Goal: Information Seeking & Learning: Learn about a topic

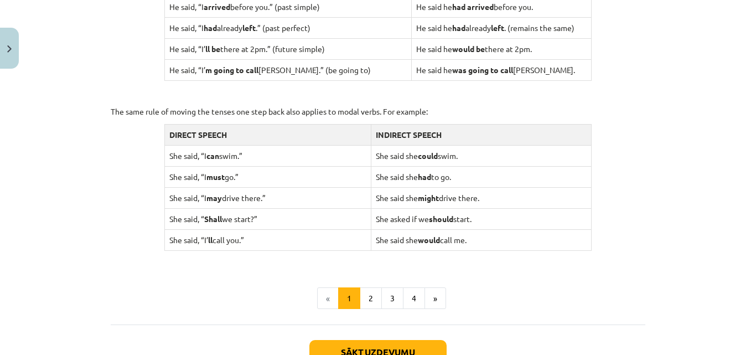
scroll to position [1055, 0]
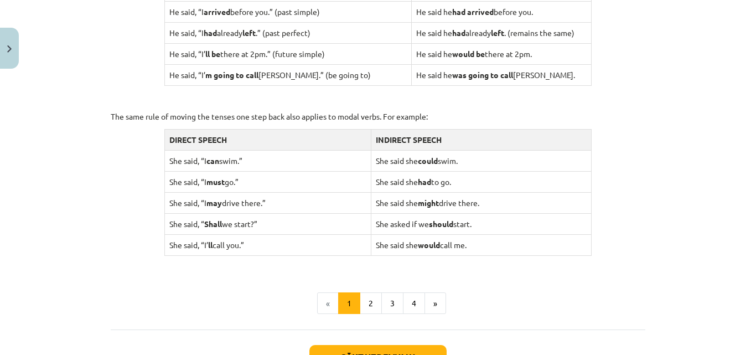
drag, startPoint x: 742, startPoint y: 285, endPoint x: 756, endPoint y: 286, distance: 13.3
click at [756, 286] on div "Mācību tēma: Angļu valodas i - 11. klases 1. ieskaites mācību materiāls #2 📝 To…" at bounding box center [378, 177] width 756 height 355
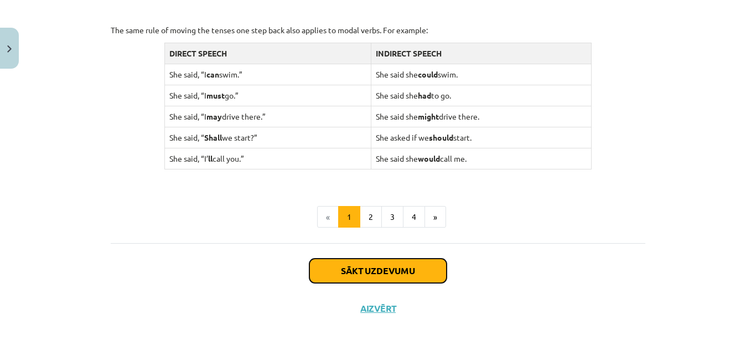
click at [423, 272] on button "Sākt uzdevumu" at bounding box center [377, 271] width 137 height 24
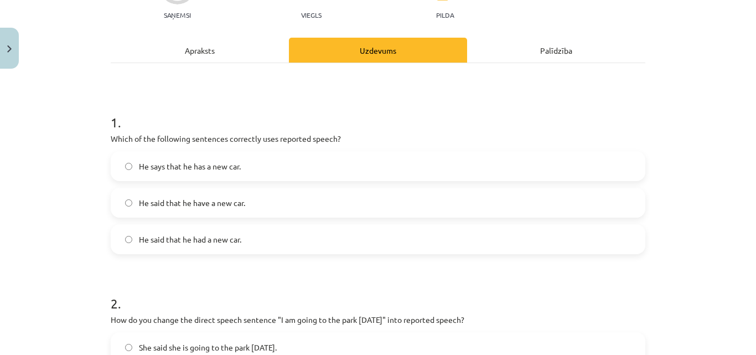
scroll to position [117, 0]
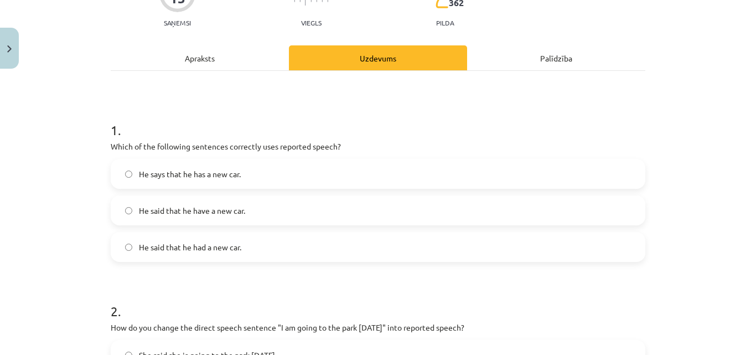
click at [389, 249] on label "He said that he had a new car." at bounding box center [378, 247] width 533 height 28
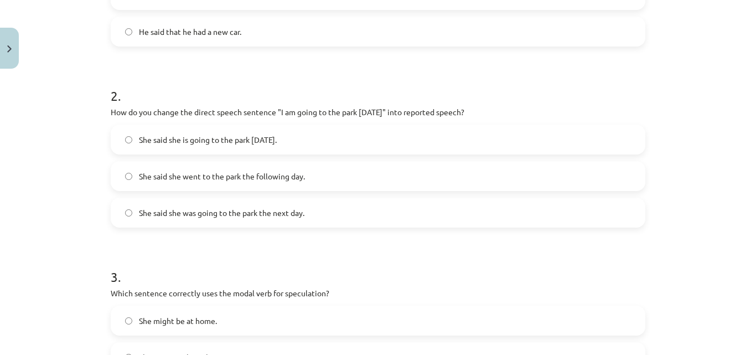
scroll to position [339, 0]
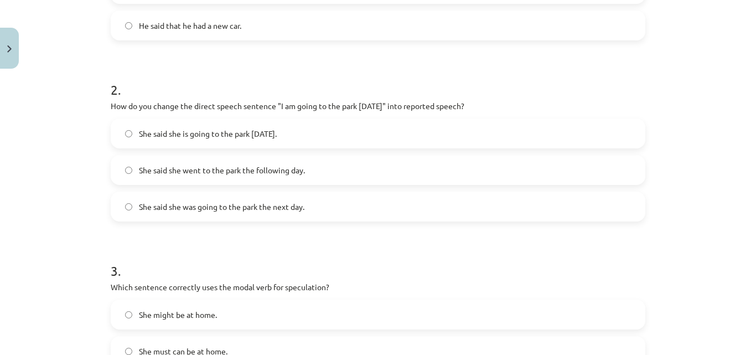
click at [507, 135] on label "She said she is going to the park [DATE]." at bounding box center [378, 134] width 533 height 28
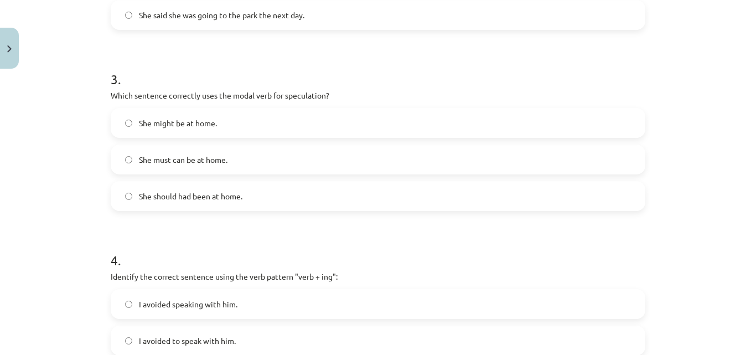
scroll to position [532, 0]
click at [550, 194] on label "She should had been at home." at bounding box center [378, 194] width 533 height 28
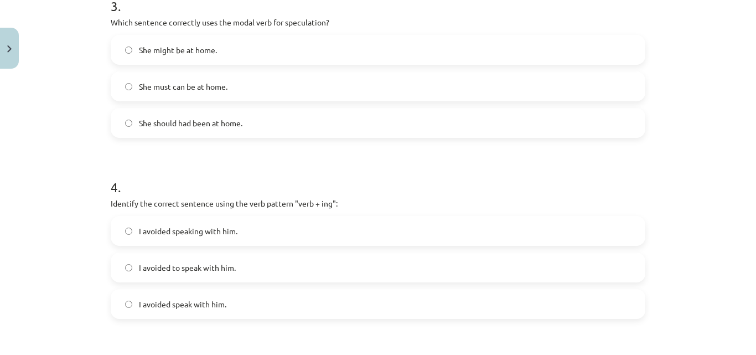
scroll to position [638, 0]
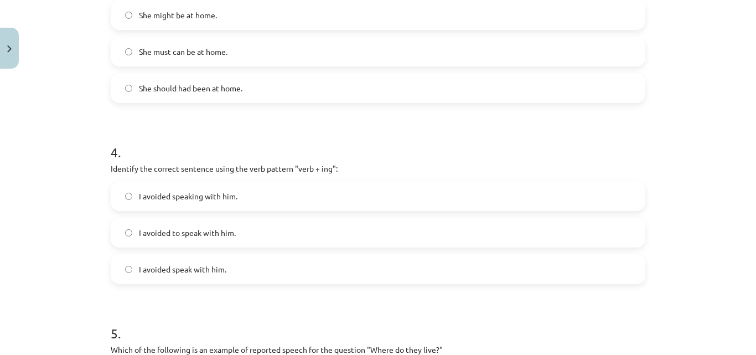
click at [603, 202] on label "I avoided speaking with him." at bounding box center [378, 196] width 533 height 28
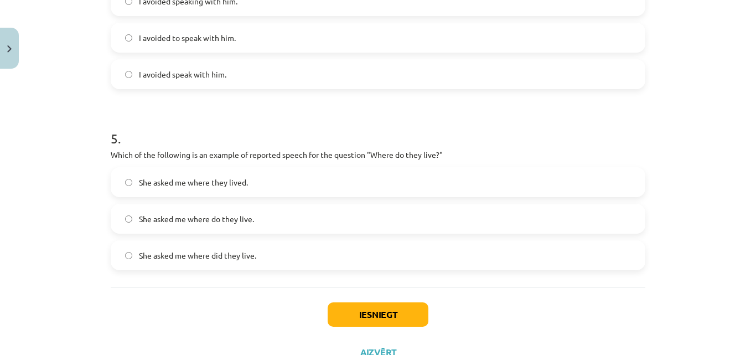
scroll to position [835, 0]
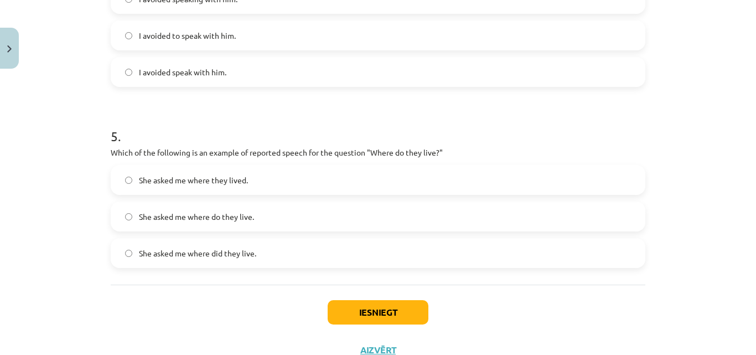
click at [622, 229] on label "She asked me where do they live." at bounding box center [378, 217] width 533 height 28
click at [614, 219] on label "She asked me where do they live." at bounding box center [378, 217] width 533 height 28
click at [375, 308] on button "Iesniegt" at bounding box center [378, 312] width 101 height 24
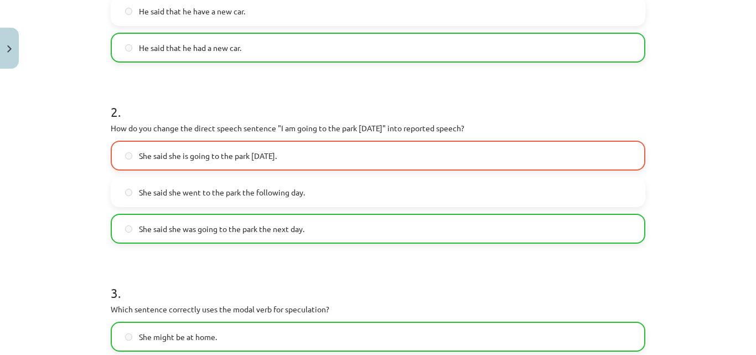
scroll to position [291, 0]
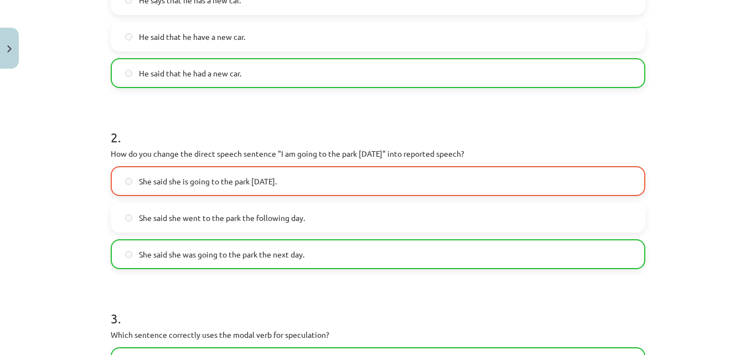
drag, startPoint x: 730, startPoint y: 135, endPoint x: 745, endPoint y: 135, distance: 15.5
click at [745, 135] on div "Mācību tēma: Angļu valodas i - 11. klases 1. ieskaites mācību materiāls #2 📝 To…" at bounding box center [378, 177] width 756 height 355
drag, startPoint x: 745, startPoint y: 135, endPoint x: 751, endPoint y: 136, distance: 5.8
click at [751, 136] on div "Mācību tēma: Angļu valodas i - 11. klases 1. ieskaites mācību materiāls #2 📝 To…" at bounding box center [378, 177] width 756 height 355
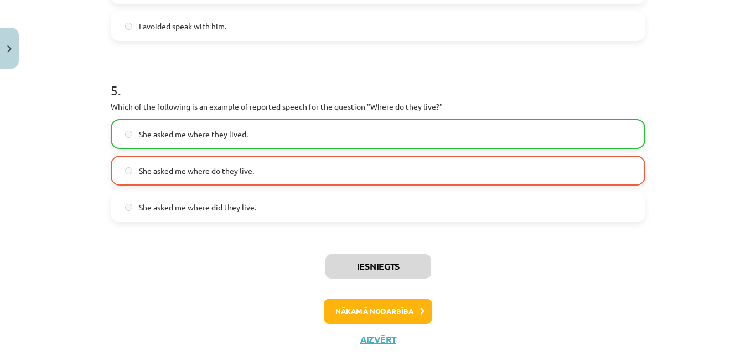
scroll to position [912, 0]
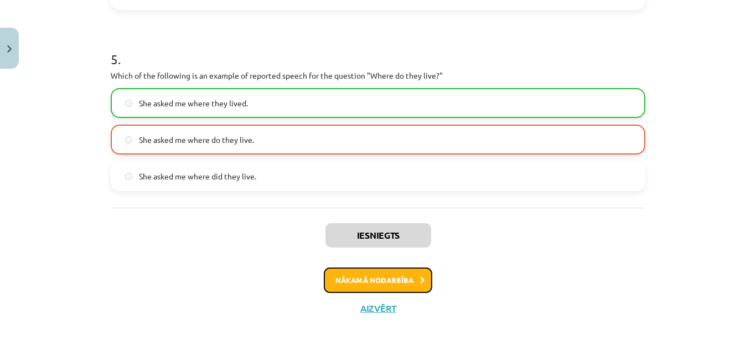
click at [387, 290] on button "Nākamā nodarbība" at bounding box center [378, 279] width 109 height 25
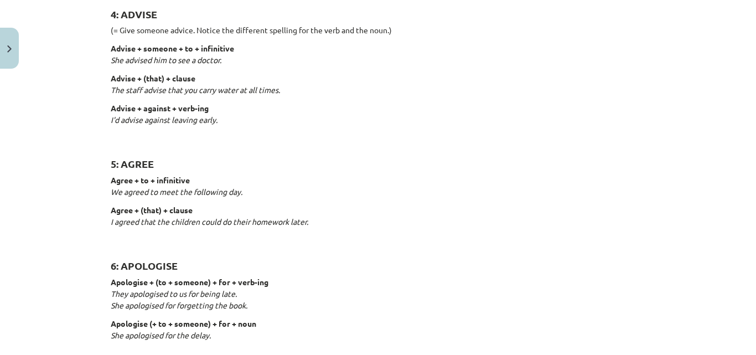
scroll to position [596, 0]
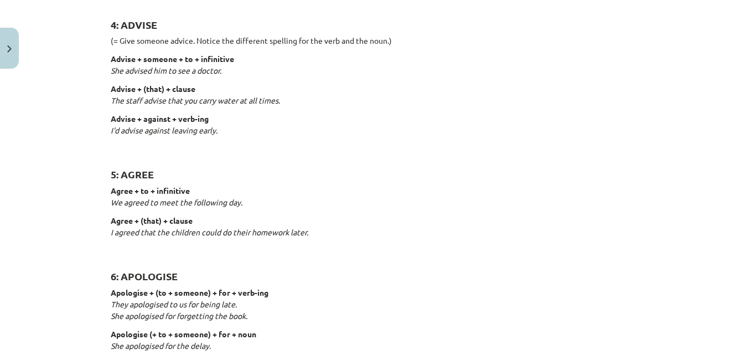
click at [126, 24] on strong "4: ADVISE" at bounding box center [134, 24] width 47 height 13
copy strong "ADVISE"
click at [220, 143] on p "Advise + against + verb-ing I'd advise against leaving early." at bounding box center [378, 130] width 535 height 35
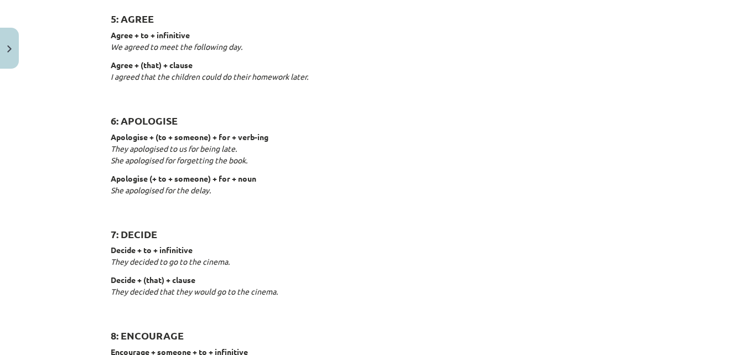
scroll to position [758, 0]
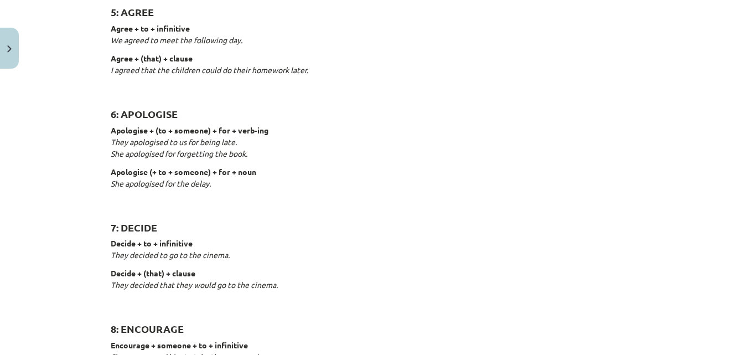
click at [144, 13] on strong "5: AGREE" at bounding box center [132, 12] width 43 height 13
copy div "5: AGREE"
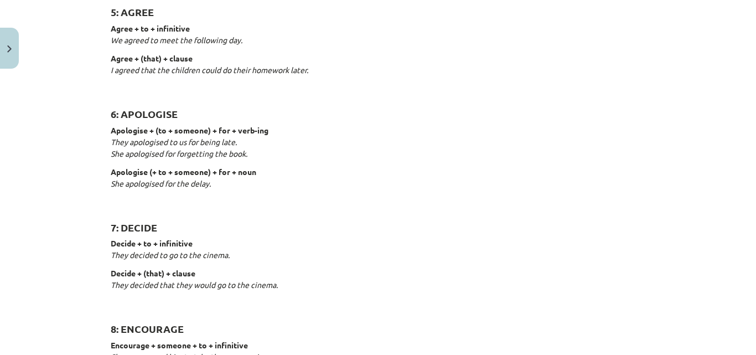
click at [183, 61] on strong "Agree + (that) + clause" at bounding box center [152, 58] width 82 height 10
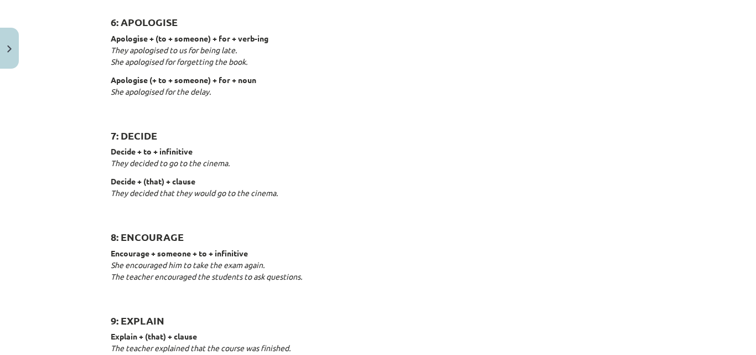
scroll to position [847, 0]
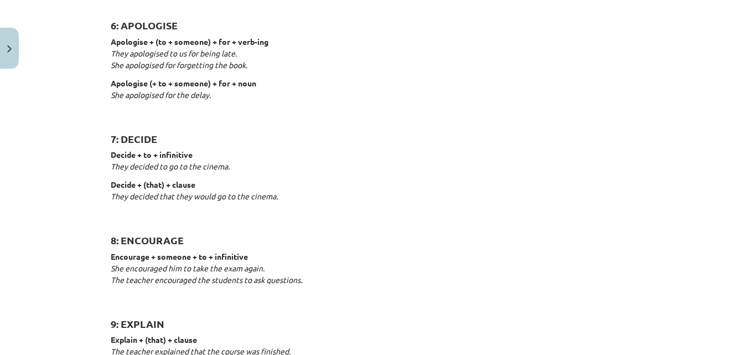
click at [161, 19] on strong "6: APOLOGISE" at bounding box center [144, 25] width 67 height 13
copy div "6: APOLOGISE"
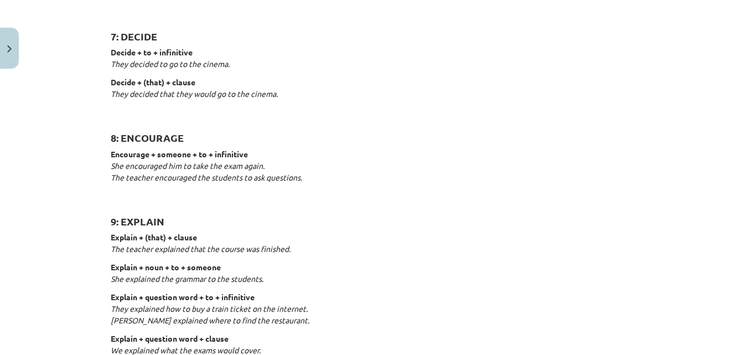
scroll to position [960, 0]
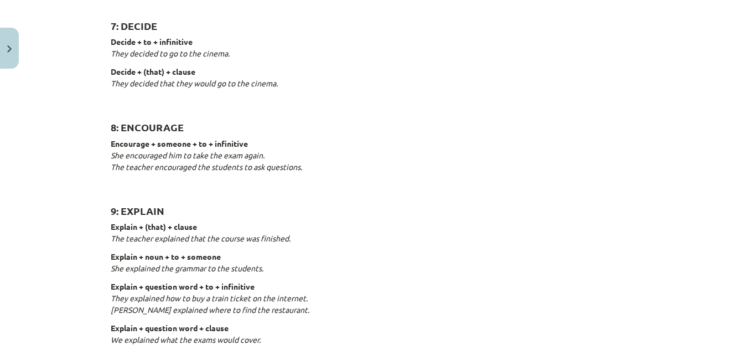
click at [645, 212] on div "15 XP Saņemsi Viegls 362 pilda Apraksts Uzdevums Palīdzība Reporting verbs 1: S…" at bounding box center [378, 132] width 548 height 2037
click at [140, 23] on strong "7: DECIDE" at bounding box center [134, 25] width 47 height 13
copy div "7: DECIDE"
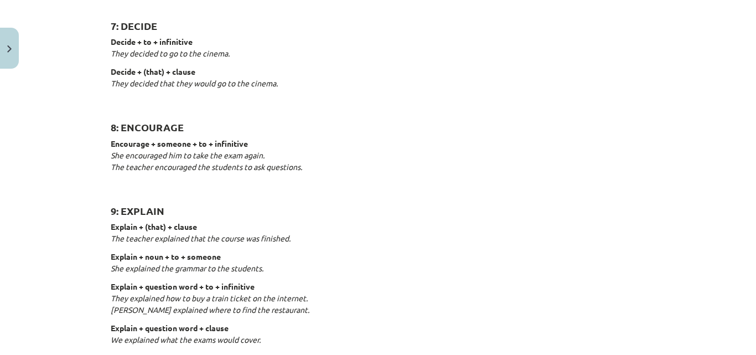
click at [151, 123] on strong "8: ENCOURAGE" at bounding box center [147, 127] width 73 height 13
copy div "8: ENCOURAGE"
click at [64, 68] on div "Mācību tēma: Angļu valodas i - 11. klases 1. ieskaites mācību materiāls #3 📝 To…" at bounding box center [378, 177] width 756 height 355
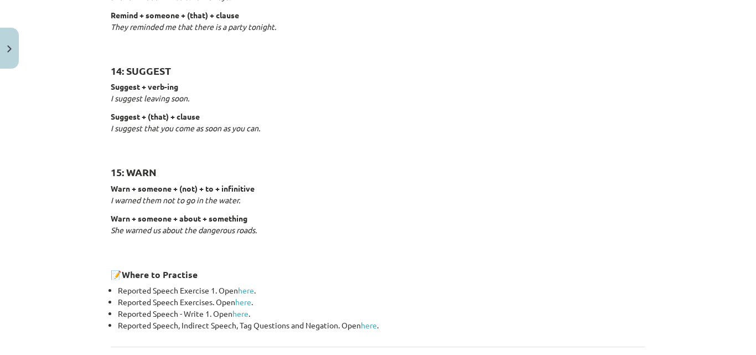
scroll to position [1782, 0]
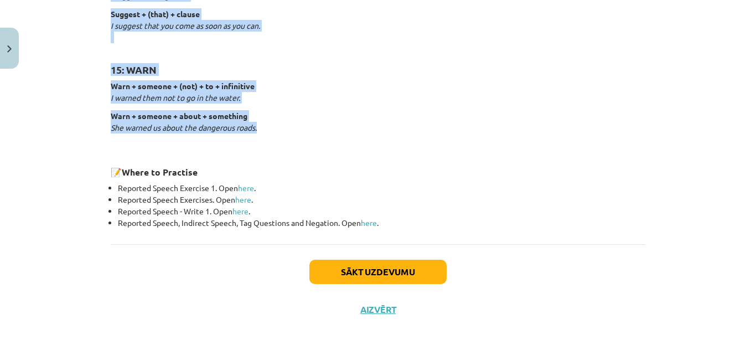
drag, startPoint x: 107, startPoint y: 38, endPoint x: 262, endPoint y: 122, distance: 176.4
copy div "9: EXPLAIN Explain + (that) + clause The teacher explained that the course was …"
click at [515, 116] on p "Warn + someone + about + something She warned us about the dangerous roads." at bounding box center [378, 121] width 535 height 23
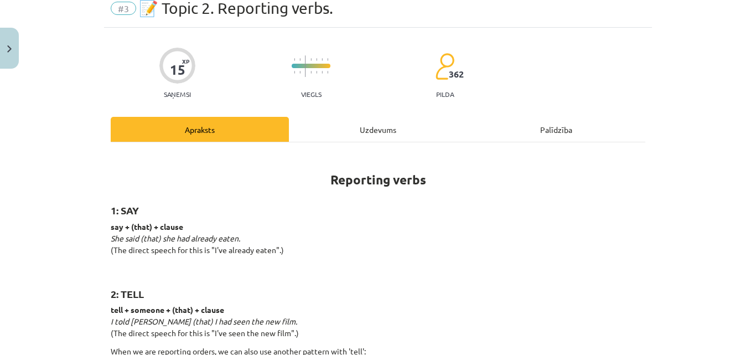
scroll to position [35, 0]
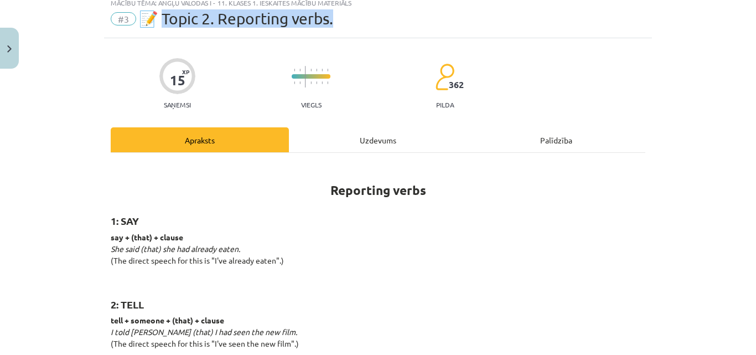
drag, startPoint x: 161, startPoint y: 18, endPoint x: 342, endPoint y: 23, distance: 181.1
click at [342, 23] on div "#3 📝 Topic 2. Reporting verbs." at bounding box center [378, 19] width 535 height 18
copy span "opic 2. Reporting verbs."
click at [350, 32] on div "Mācību tēma: Angļu valodas i - 11. klases 1. ieskaites mācību materiāls #3 📝 To…" at bounding box center [378, 15] width 548 height 46
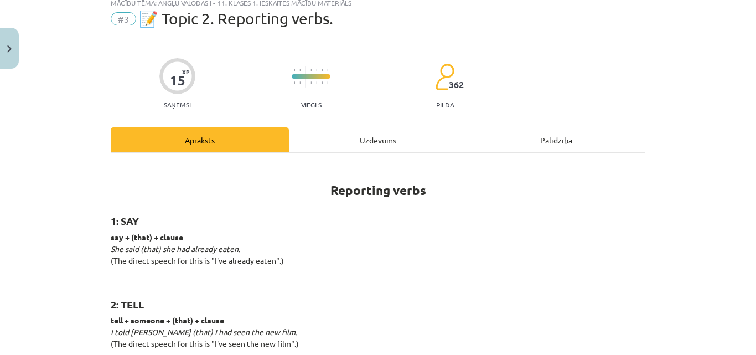
click at [351, 135] on div "Uzdevums" at bounding box center [378, 139] width 178 height 25
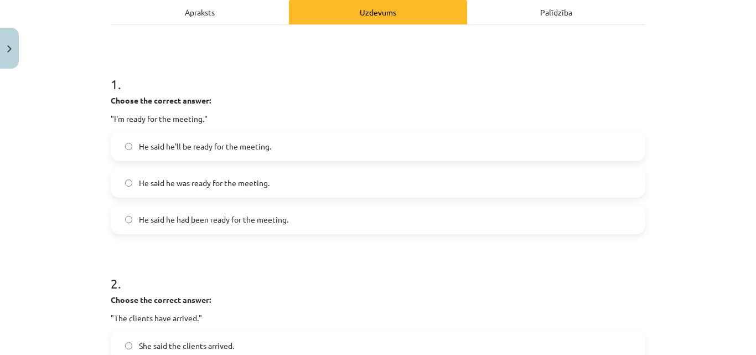
scroll to position [161, 0]
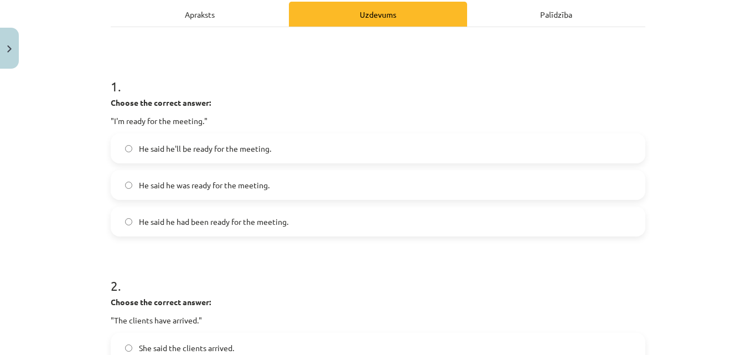
click at [242, 180] on span "He said he was ready for the meeting." at bounding box center [204, 185] width 131 height 12
click at [285, 228] on label "He said he had been ready for the meeting." at bounding box center [378, 222] width 533 height 28
click at [742, 111] on div "Mācību tēma: Angļu valodas i - 11. klases 1. ieskaites mācību materiāls #3 📝 To…" at bounding box center [378, 177] width 756 height 355
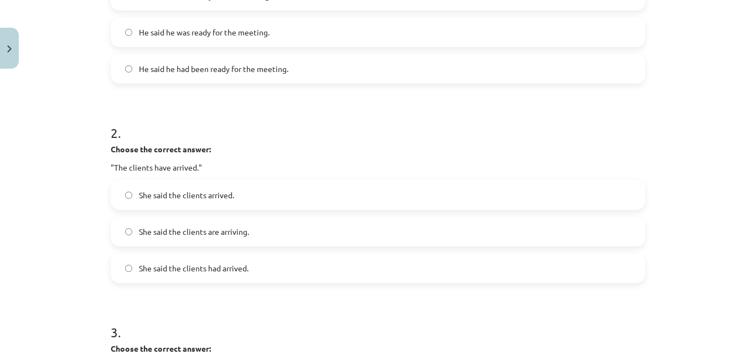
scroll to position [380, 0]
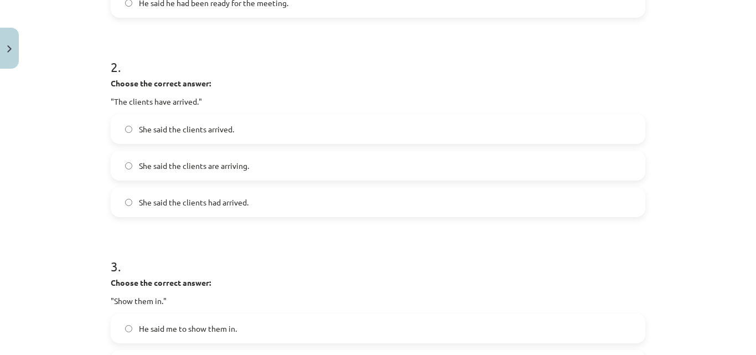
click at [427, 211] on label "She said the clients had arrived." at bounding box center [378, 202] width 533 height 28
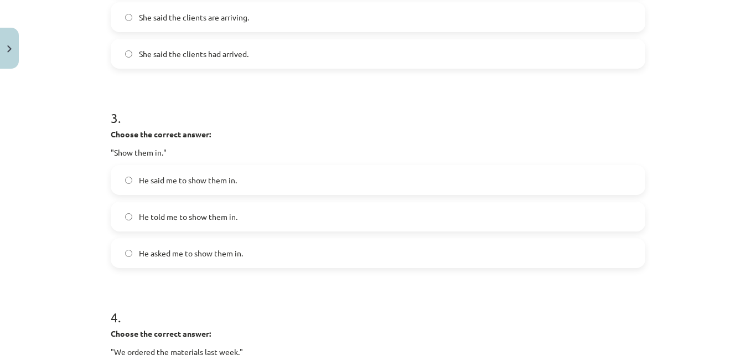
scroll to position [559, 0]
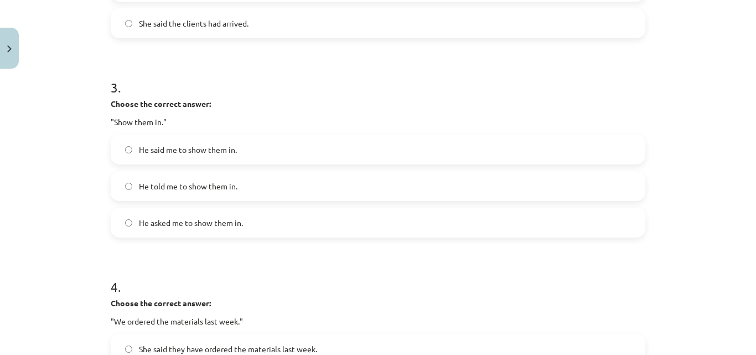
click at [743, 189] on div "Mācību tēma: Angļu valodas i - 11. klases 1. ieskaites mācību materiāls #3 📝 To…" at bounding box center [378, 177] width 756 height 355
click at [137, 124] on p ""Show them in."" at bounding box center [378, 122] width 535 height 12
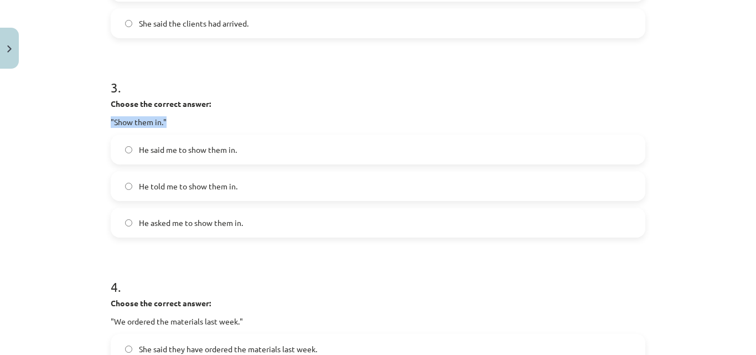
copy div ""Show them in.""
click at [256, 229] on label "He asked me to show them in." at bounding box center [378, 223] width 533 height 28
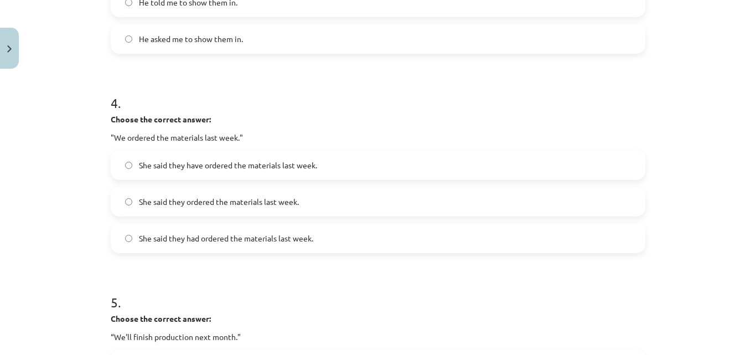
scroll to position [747, 0]
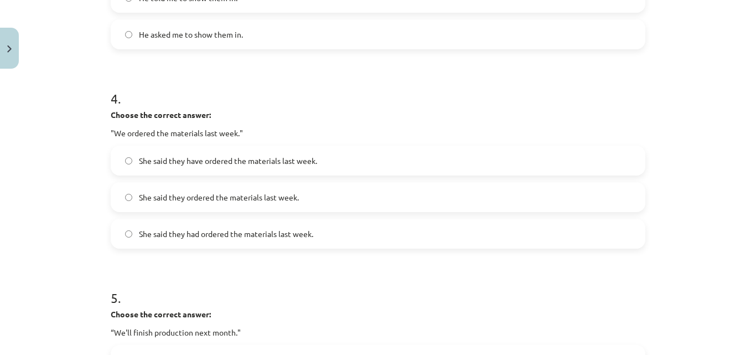
click at [554, 188] on label "She said they ordered the materials last week." at bounding box center [378, 197] width 533 height 28
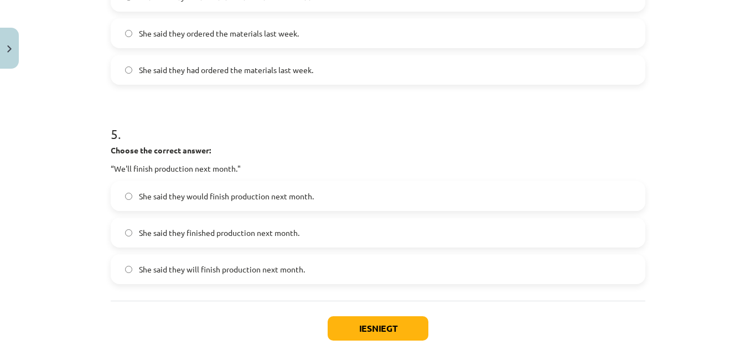
scroll to position [926, 0]
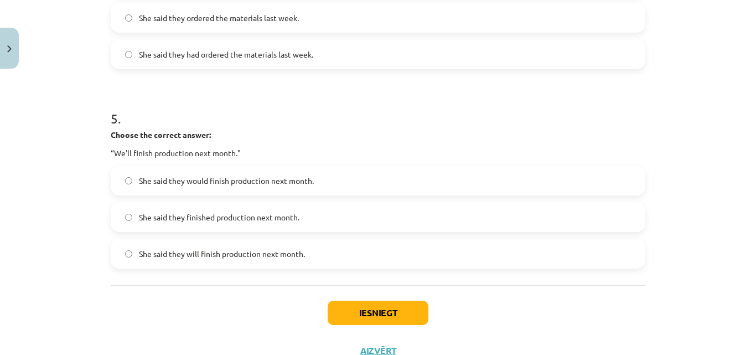
click at [572, 157] on p "“We'll finish production next month."" at bounding box center [378, 153] width 535 height 12
click at [565, 168] on label "She said they would finish production next month." at bounding box center [378, 181] width 533 height 28
click at [412, 311] on button "Iesniegt" at bounding box center [378, 313] width 101 height 24
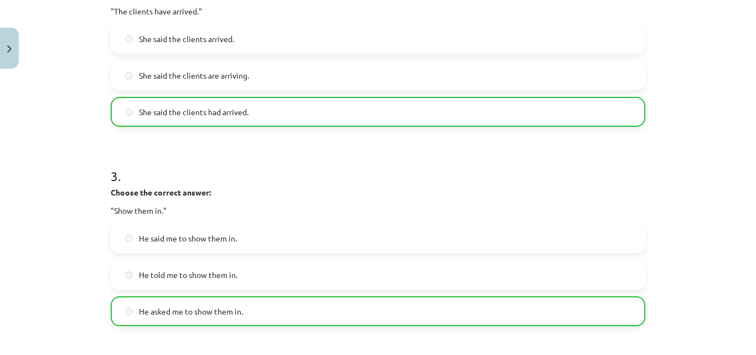
scroll to position [461, 0]
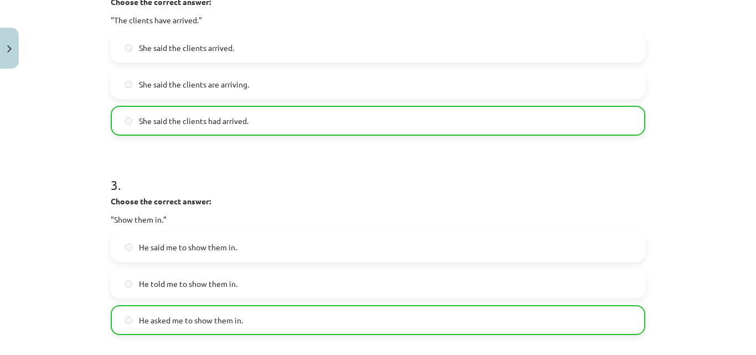
drag, startPoint x: 730, startPoint y: 177, endPoint x: 756, endPoint y: 166, distance: 27.8
click at [756, 166] on div "Mācību tēma: Angļu valodas i - 11. klases 1. ieskaites mācību materiāls #3 📝 To…" at bounding box center [378, 177] width 756 height 355
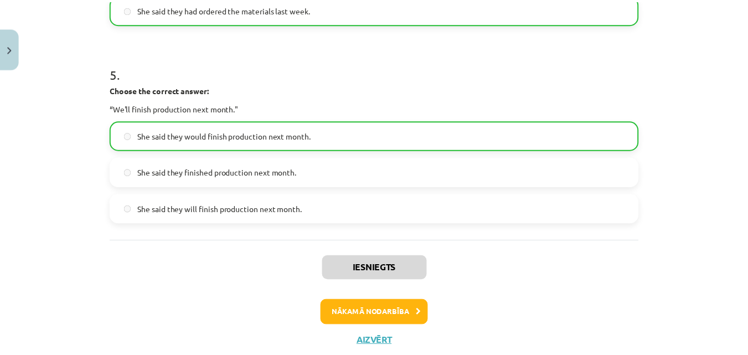
scroll to position [1004, 0]
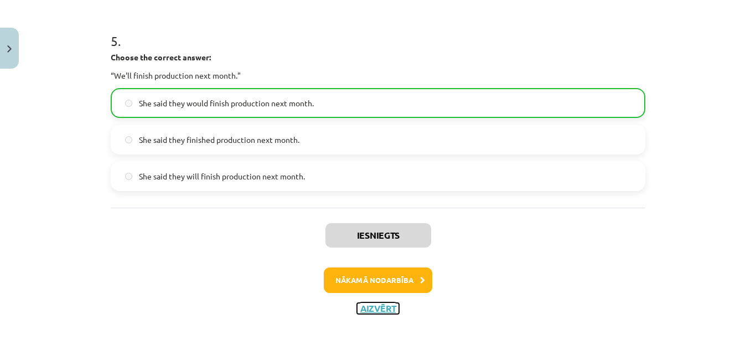
click at [381, 311] on button "Aizvērt" at bounding box center [378, 308] width 42 height 11
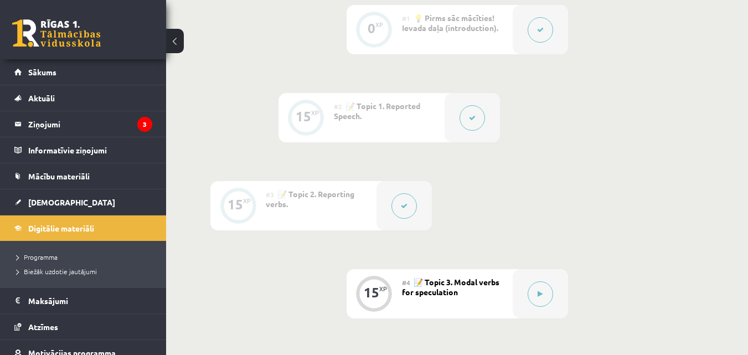
drag, startPoint x: 746, startPoint y: 149, endPoint x: 756, endPoint y: 145, distance: 10.4
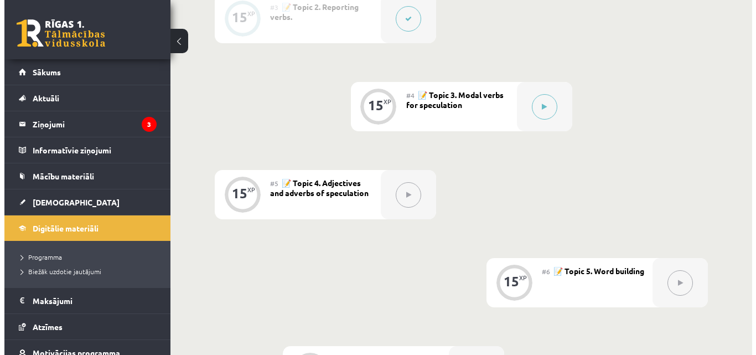
scroll to position [497, 0]
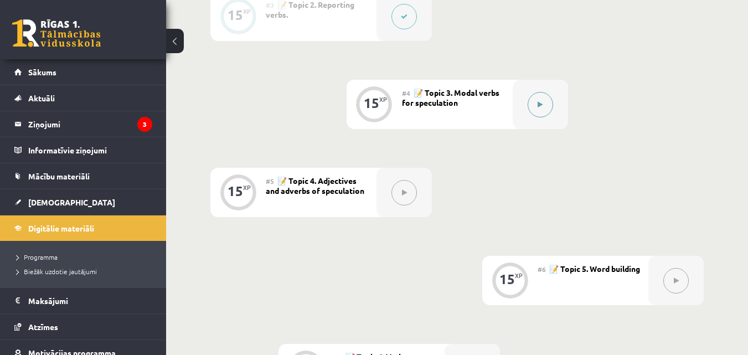
click at [548, 92] on div at bounding box center [540, 104] width 55 height 49
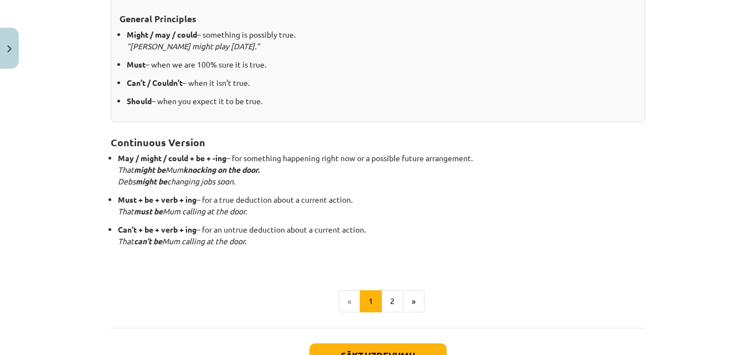
scroll to position [286, 0]
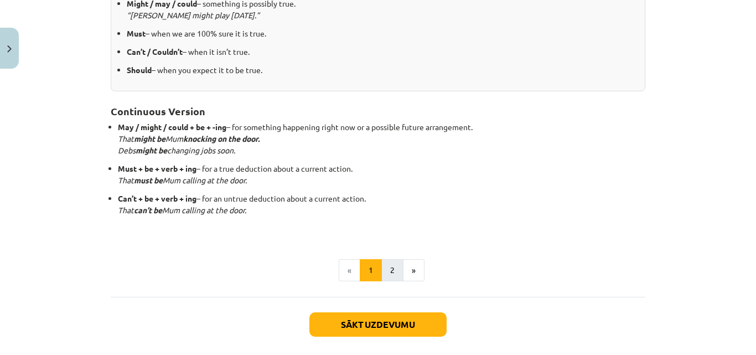
drag, startPoint x: 390, startPoint y: 256, endPoint x: 389, endPoint y: 264, distance: 7.2
click at [389, 264] on div "Modal verbs for speculation General Principles Might / may / could – something …" at bounding box center [378, 96] width 535 height 369
click at [389, 264] on button "2" at bounding box center [392, 270] width 22 height 22
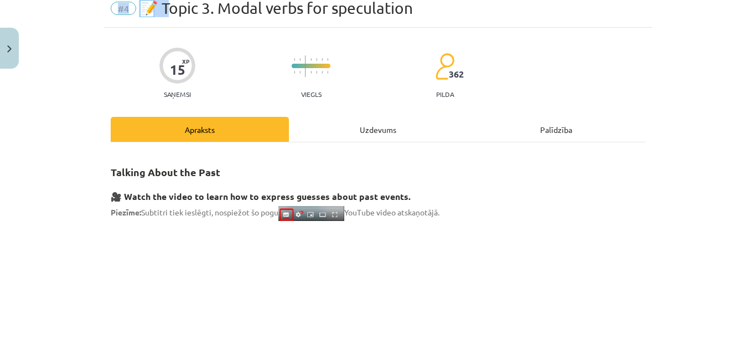
scroll to position [0, 0]
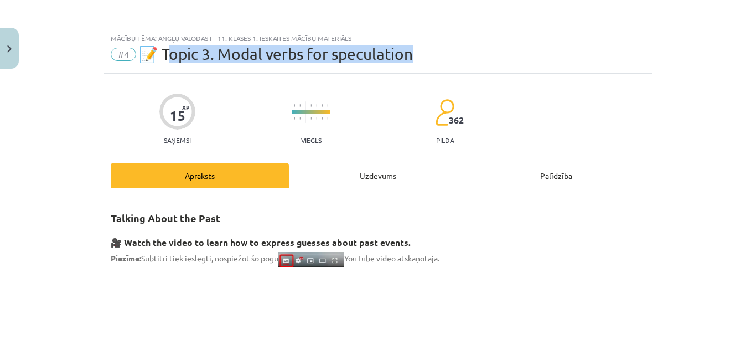
drag, startPoint x: 164, startPoint y: 6, endPoint x: 419, endPoint y: 51, distance: 258.2
click at [419, 51] on div "#4 📝 Topic 3. Modal verbs for speculation" at bounding box center [378, 54] width 535 height 18
click at [394, 55] on span "📝 Topic 3. Modal verbs for speculation" at bounding box center [276, 54] width 274 height 18
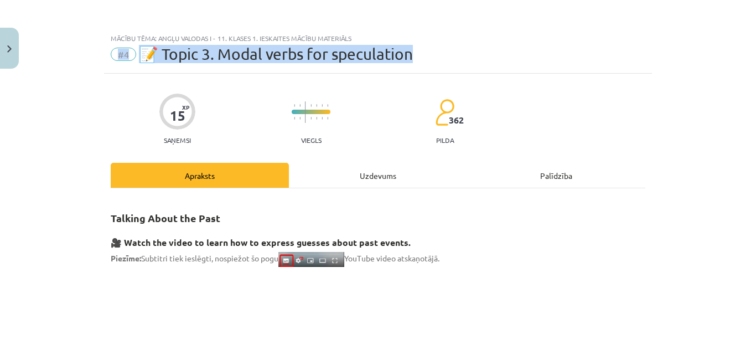
click at [394, 55] on span "📝 Topic 3. Modal verbs for speculation" at bounding box center [276, 54] width 274 height 18
copy div "#4 📝 Topic 3. Modal verbs for speculation"
click at [445, 66] on div "Mācību tēma: Angļu valodas i - 11. klases 1. ieskaites mācību materiāls #4 📝 To…" at bounding box center [378, 51] width 548 height 46
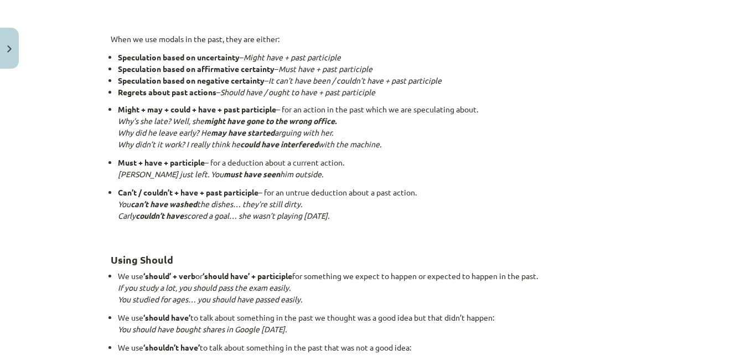
scroll to position [752, 0]
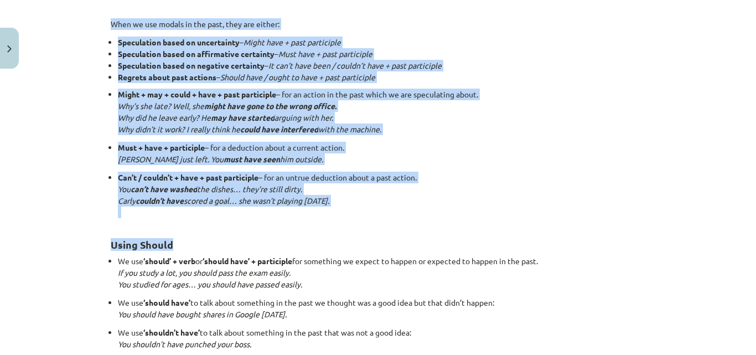
drag, startPoint x: 105, startPoint y: 19, endPoint x: 232, endPoint y: 228, distance: 244.2
click at [232, 228] on div "15 XP Saņemsi Viegls 362 pilda Apraksts Uzdevums Palīdzība Talking About the Pa…" at bounding box center [378, 14] width 548 height 1387
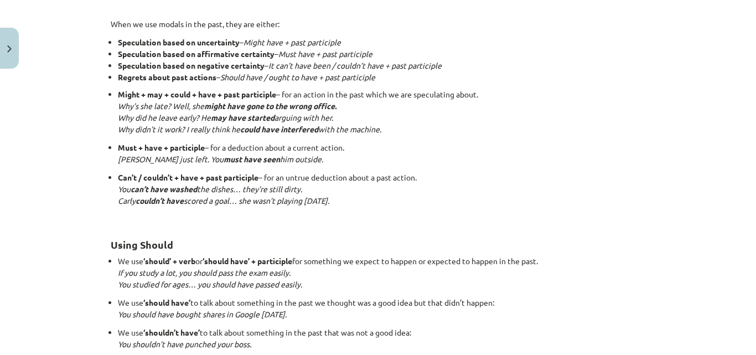
click at [182, 281] on em "You studied for ages… you should have passed easily." at bounding box center [210, 284] width 184 height 10
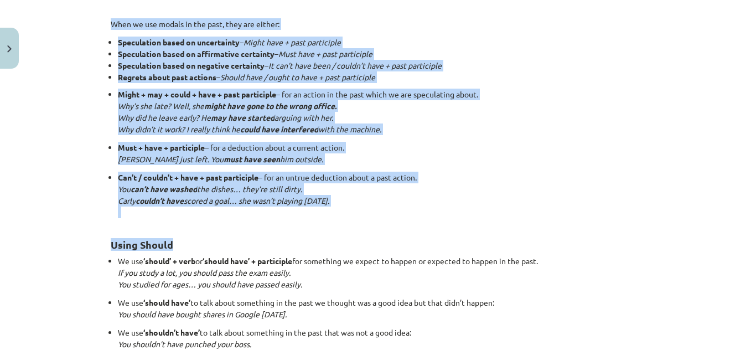
drag, startPoint x: 106, startPoint y: 24, endPoint x: 318, endPoint y: 228, distance: 293.7
click at [318, 228] on div "15 XP Saņemsi Viegls 362 pilda Apraksts Uzdevums Palīdzība Talking About the Pa…" at bounding box center [378, 14] width 548 height 1387
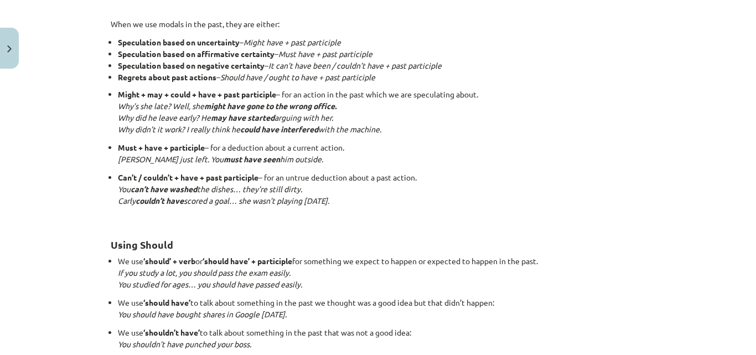
click at [283, 265] on p "We use ‘should’ + verb or ‘should have’ + participle for something we expect to…" at bounding box center [382, 272] width 528 height 35
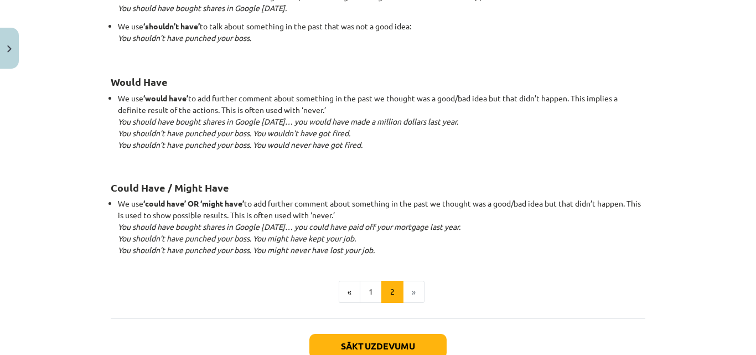
scroll to position [1134, 0]
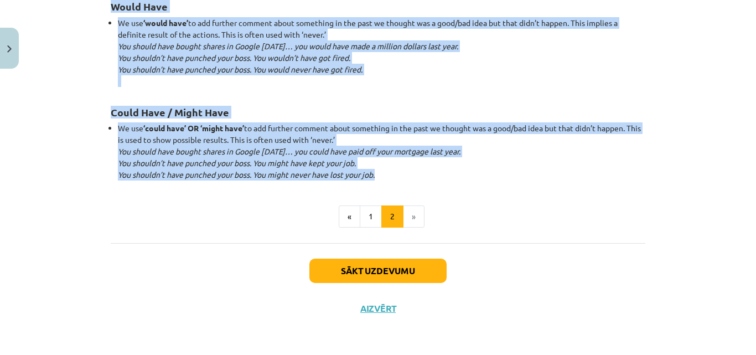
drag, startPoint x: 107, startPoint y: 22, endPoint x: 379, endPoint y: 177, distance: 312.6
copy div "Lore ip dol sitame co adi elit, sedd eiu tempor: Incididuntu labor et doloremag…"
click at [411, 79] on li "We use ‘would have’ to add further comment about something in the past we thoug…" at bounding box center [382, 52] width 528 height 70
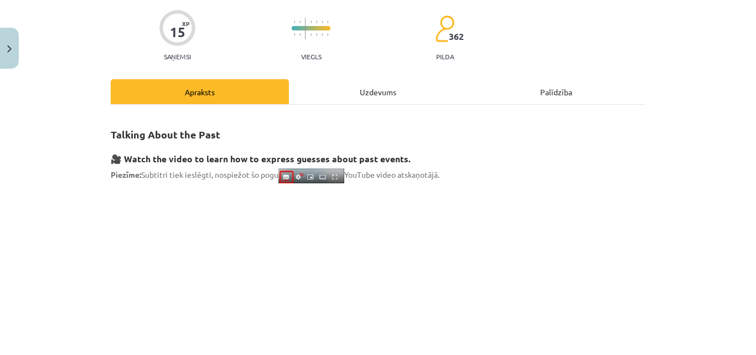
scroll to position [71, 0]
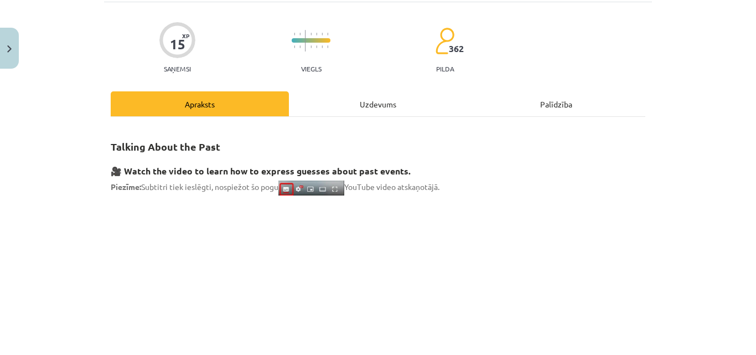
click at [420, 110] on div "Uzdevums" at bounding box center [378, 103] width 178 height 25
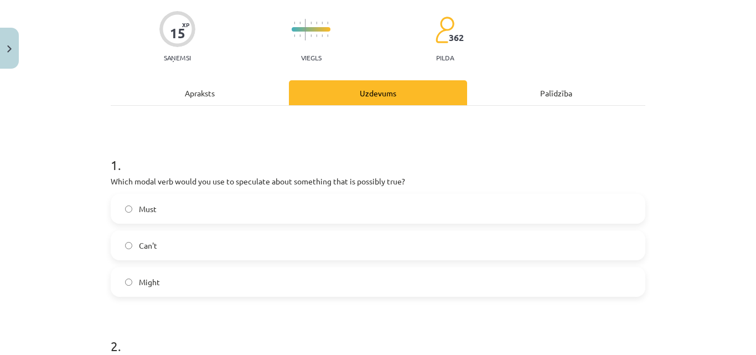
scroll to position [85, 0]
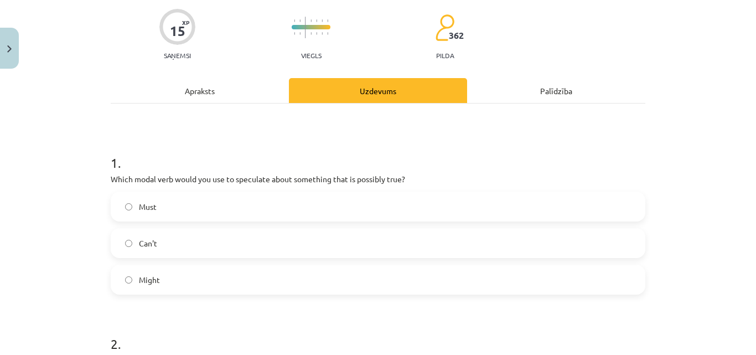
click at [576, 208] on label "Must" at bounding box center [378, 207] width 533 height 28
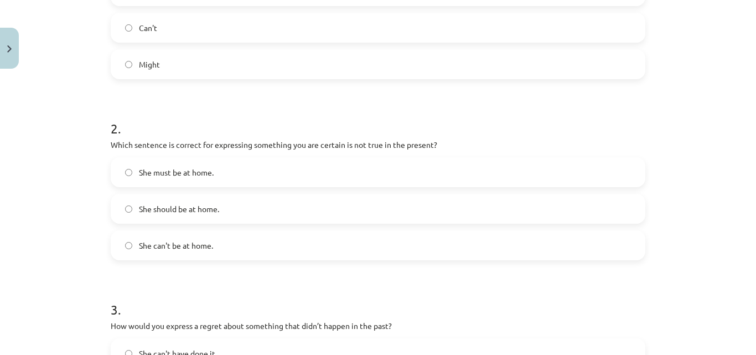
scroll to position [306, 0]
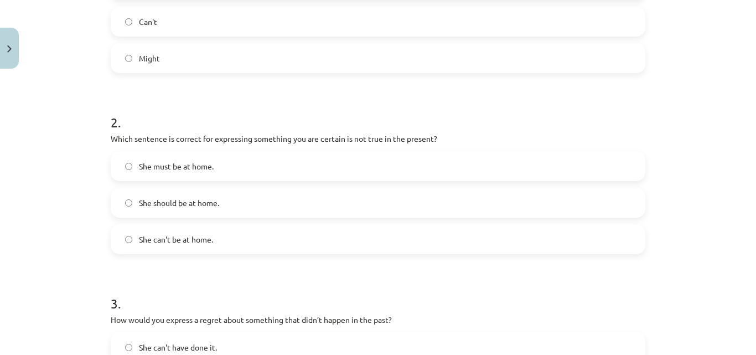
click at [582, 184] on div "She must be at home. She should be at home. She can't be at home." at bounding box center [378, 202] width 535 height 103
click at [595, 172] on label "She must be at home." at bounding box center [378, 166] width 533 height 28
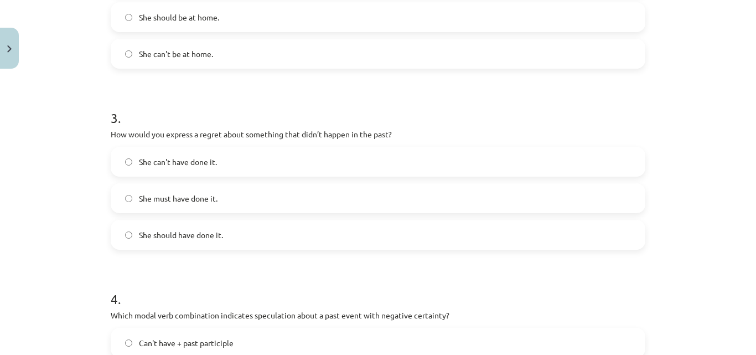
scroll to position [486, 0]
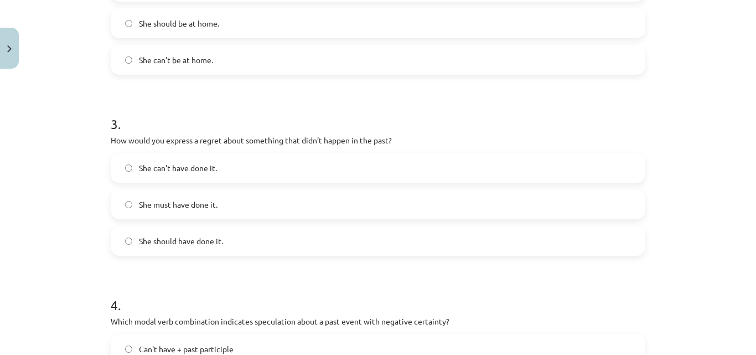
click at [615, 185] on div "She can't have done it. She must have done it. She should have done it." at bounding box center [378, 204] width 535 height 103
click at [605, 204] on label "She must have done it." at bounding box center [378, 204] width 533 height 28
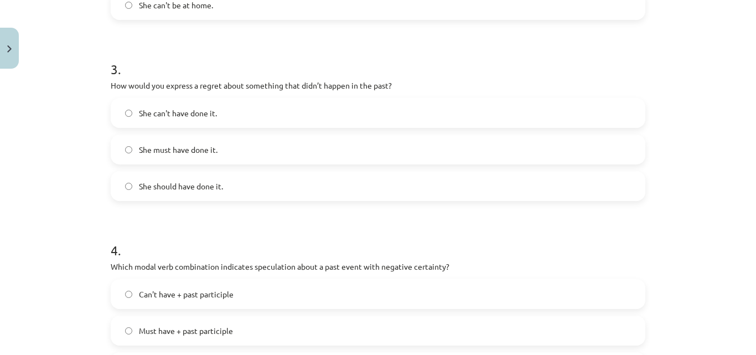
scroll to position [543, 0]
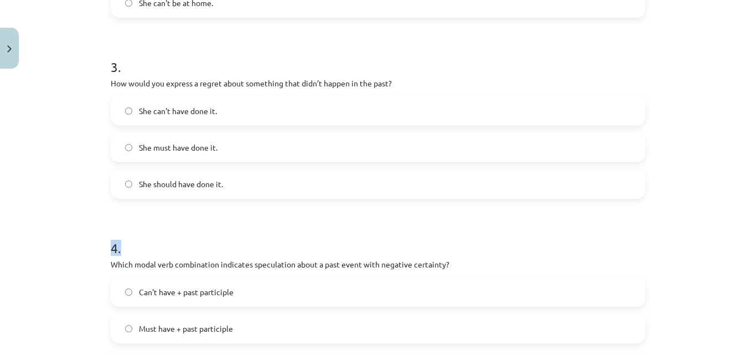
drag, startPoint x: 740, startPoint y: 177, endPoint x: 736, endPoint y: 206, distance: 29.7
click at [736, 206] on div "Mācību tēma: Angļu valodas i - 11. klases 1. ieskaites mācību materiāls #4 📝 To…" at bounding box center [378, 177] width 756 height 355
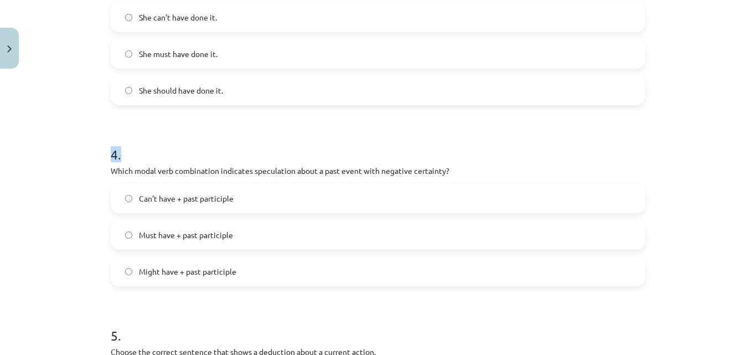
scroll to position [676, 0]
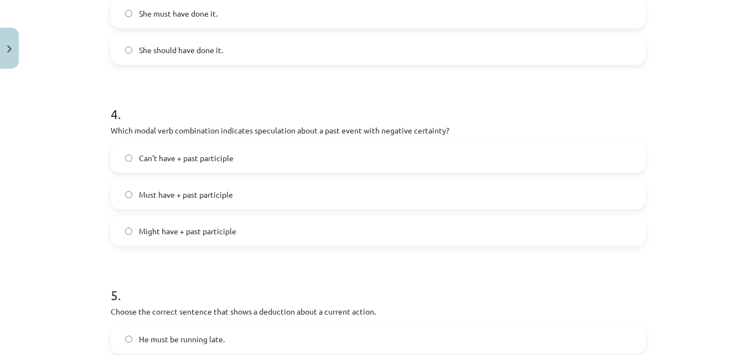
click at [703, 166] on div "Mācību tēma: Angļu valodas i - 11. klases 1. ieskaites mācību materiāls #4 📝 To…" at bounding box center [378, 177] width 756 height 355
click at [530, 166] on label "Can't have + past participle" at bounding box center [378, 158] width 533 height 28
click at [610, 222] on label "Might have + past participle" at bounding box center [378, 231] width 533 height 28
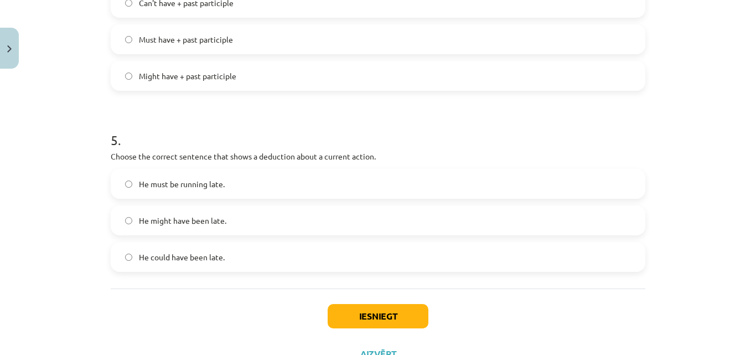
scroll to position [833, 0]
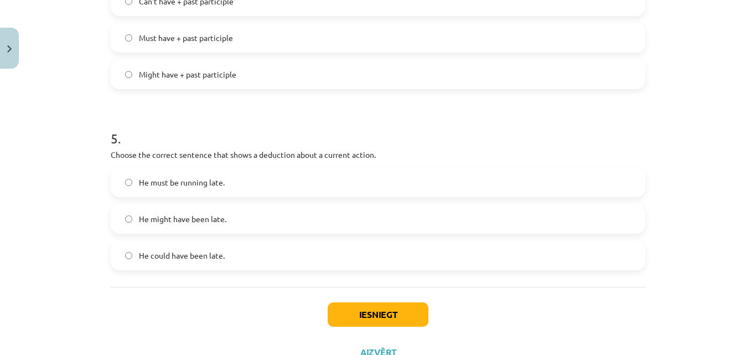
click at [427, 190] on label "He must be running late." at bounding box center [378, 182] width 533 height 28
click at [371, 316] on button "Iesniegt" at bounding box center [378, 314] width 101 height 24
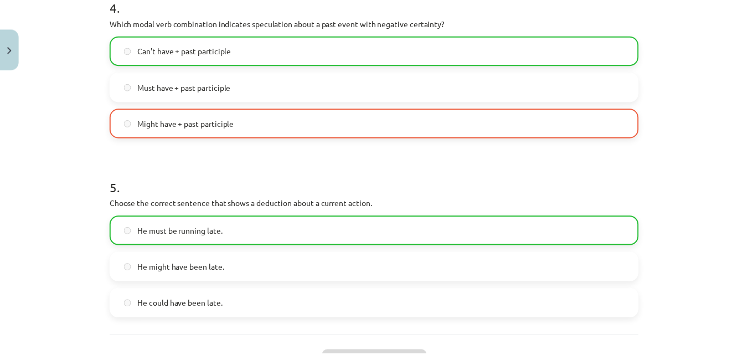
scroll to position [912, 0]
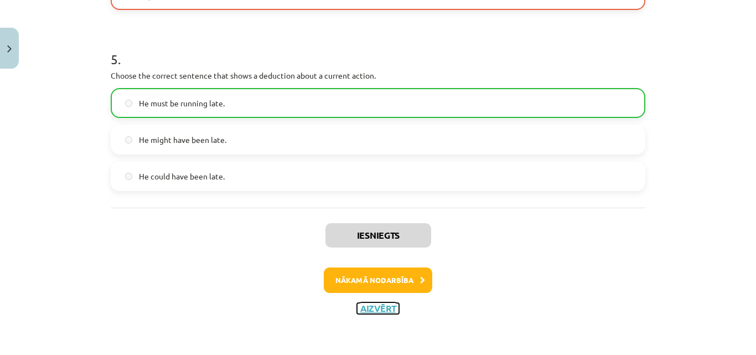
click at [376, 311] on button "Aizvērt" at bounding box center [378, 308] width 42 height 11
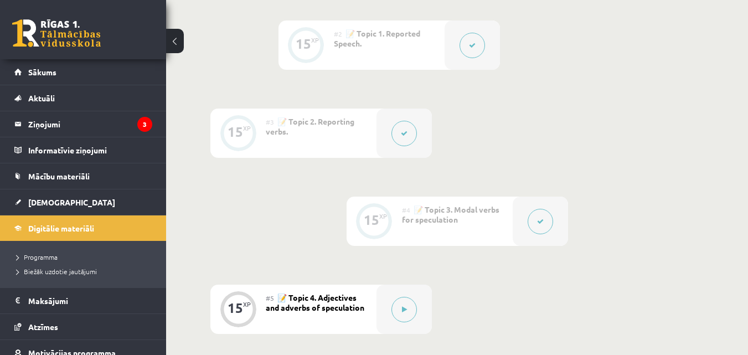
scroll to position [378, 0]
drag, startPoint x: 742, startPoint y: 137, endPoint x: 752, endPoint y: 142, distance: 11.4
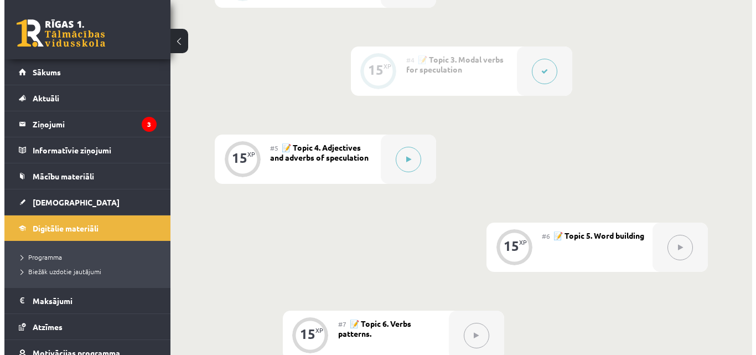
scroll to position [528, 0]
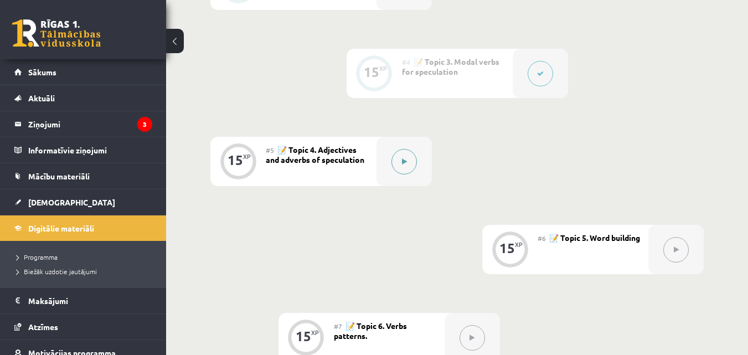
click at [425, 163] on div at bounding box center [403, 161] width 55 height 49
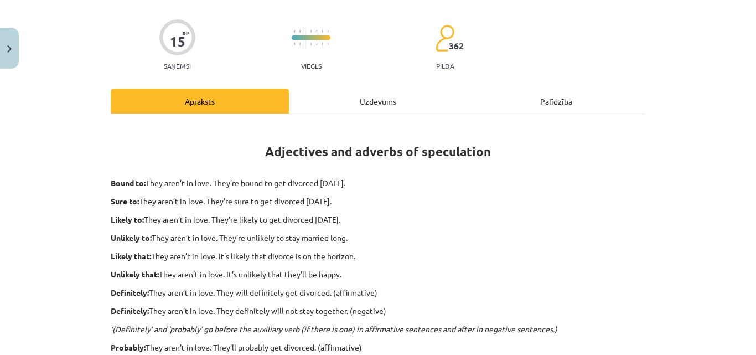
scroll to position [0, 0]
